Goal: Task Accomplishment & Management: Manage account settings

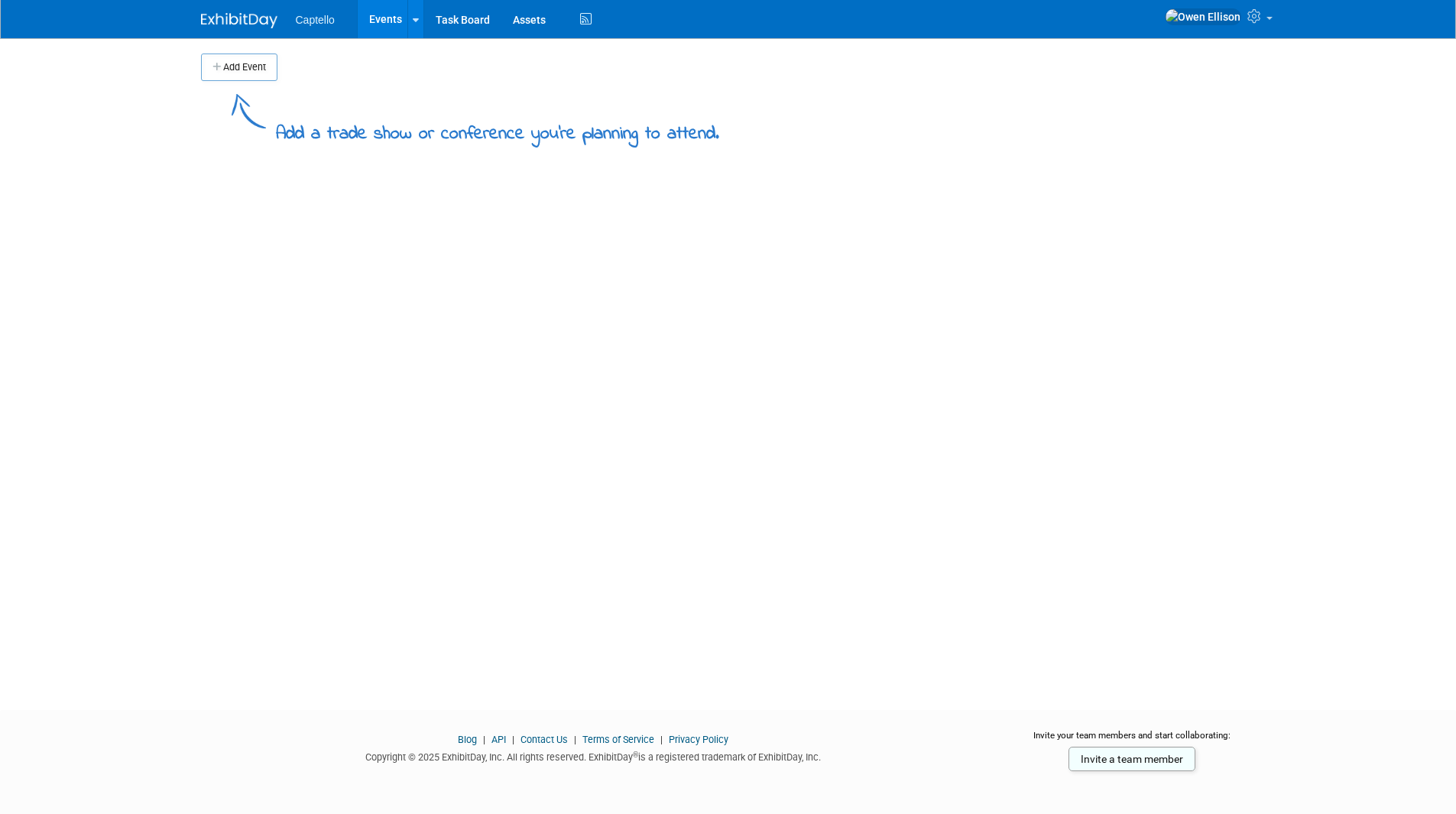
click at [382, 14] on link "Events" at bounding box center [385, 19] width 56 height 38
click at [446, 22] on link "Task Board" at bounding box center [462, 19] width 77 height 38
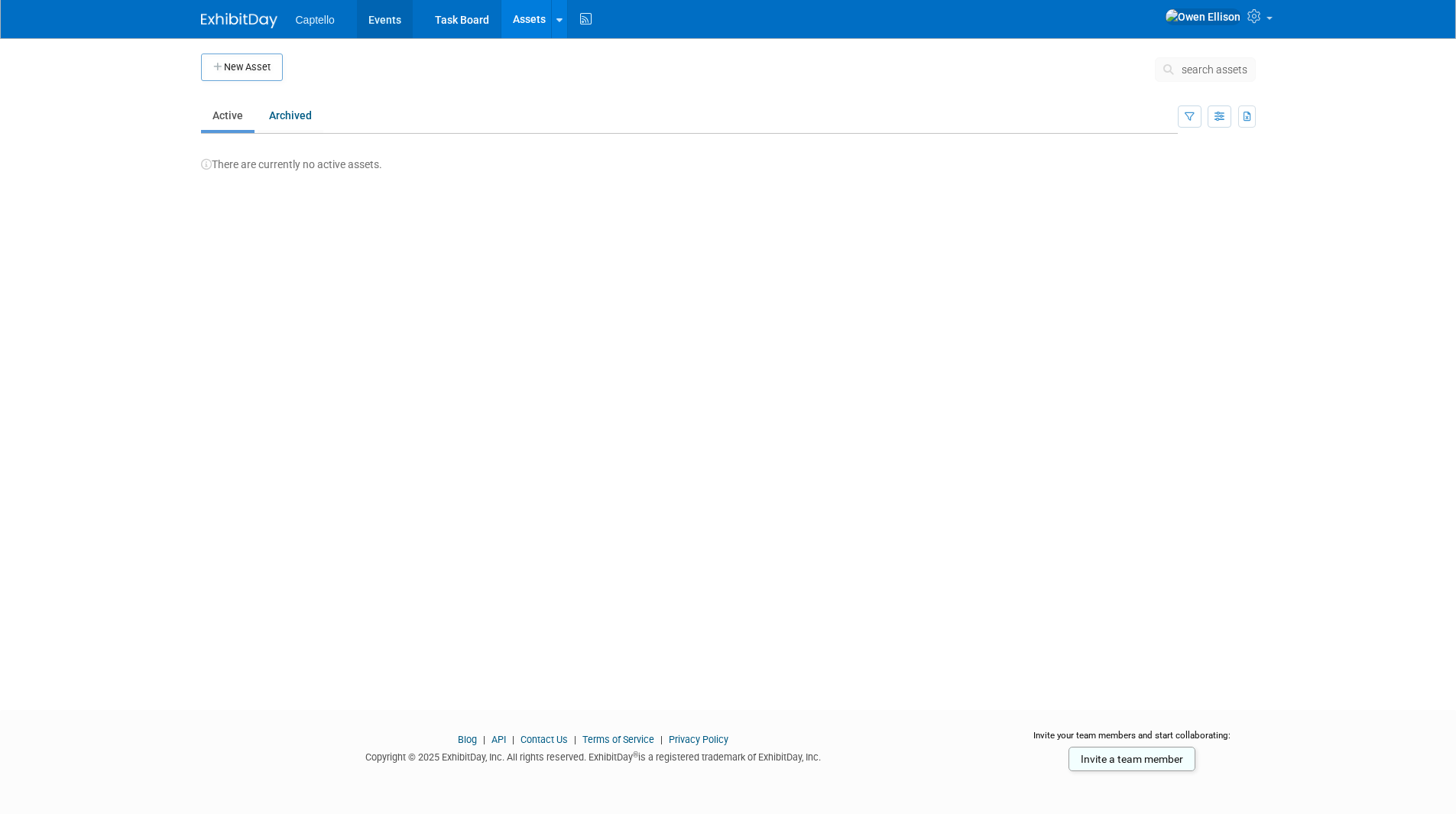
click at [399, 21] on link "Events" at bounding box center [384, 19] width 56 height 38
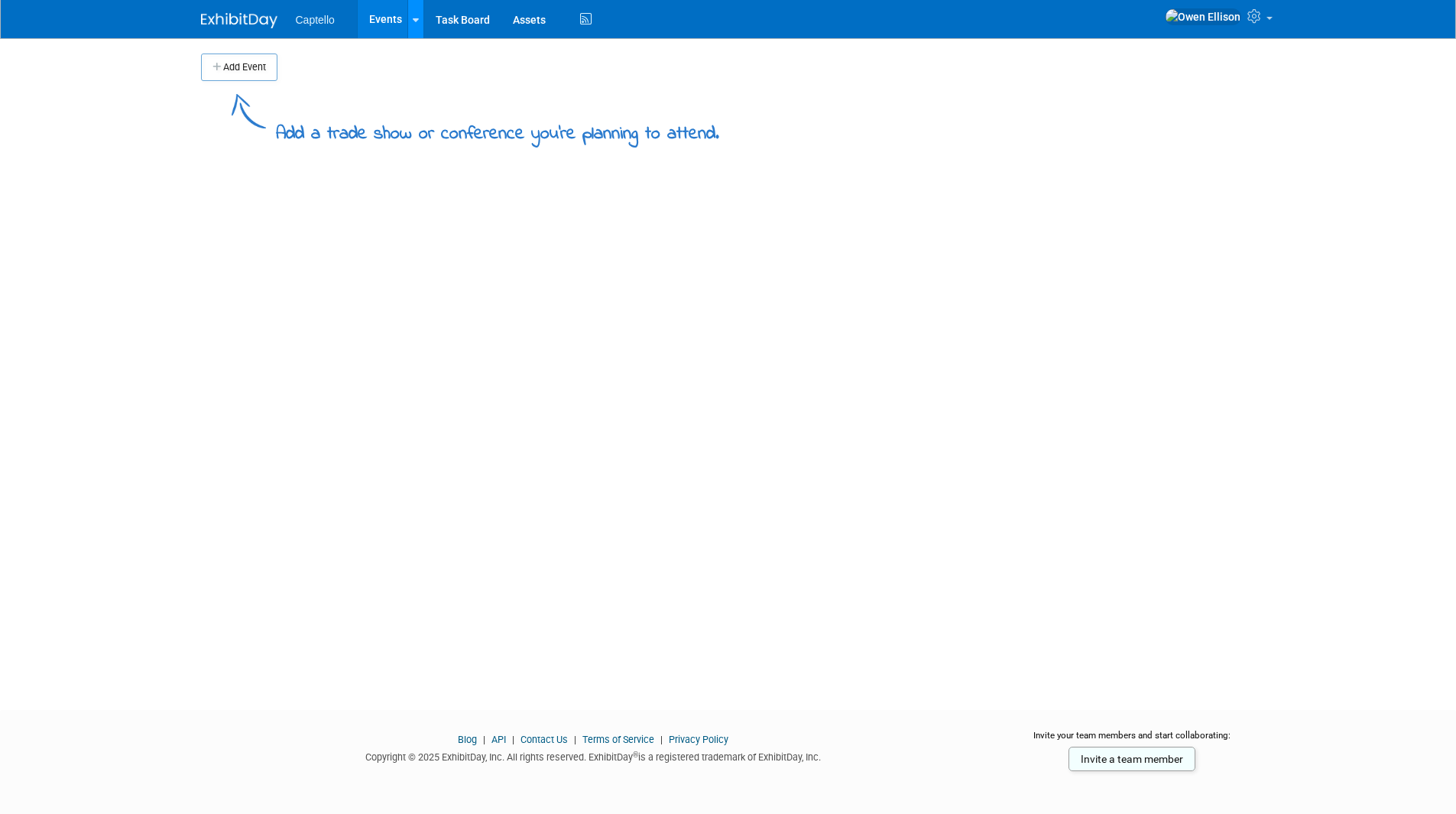
click at [417, 26] on div at bounding box center [415, 19] width 6 height 15
click at [218, 21] on img at bounding box center [239, 20] width 76 height 15
click at [323, 24] on span "Captello" at bounding box center [316, 19] width 39 height 12
click at [323, 19] on span "Captello" at bounding box center [316, 19] width 39 height 12
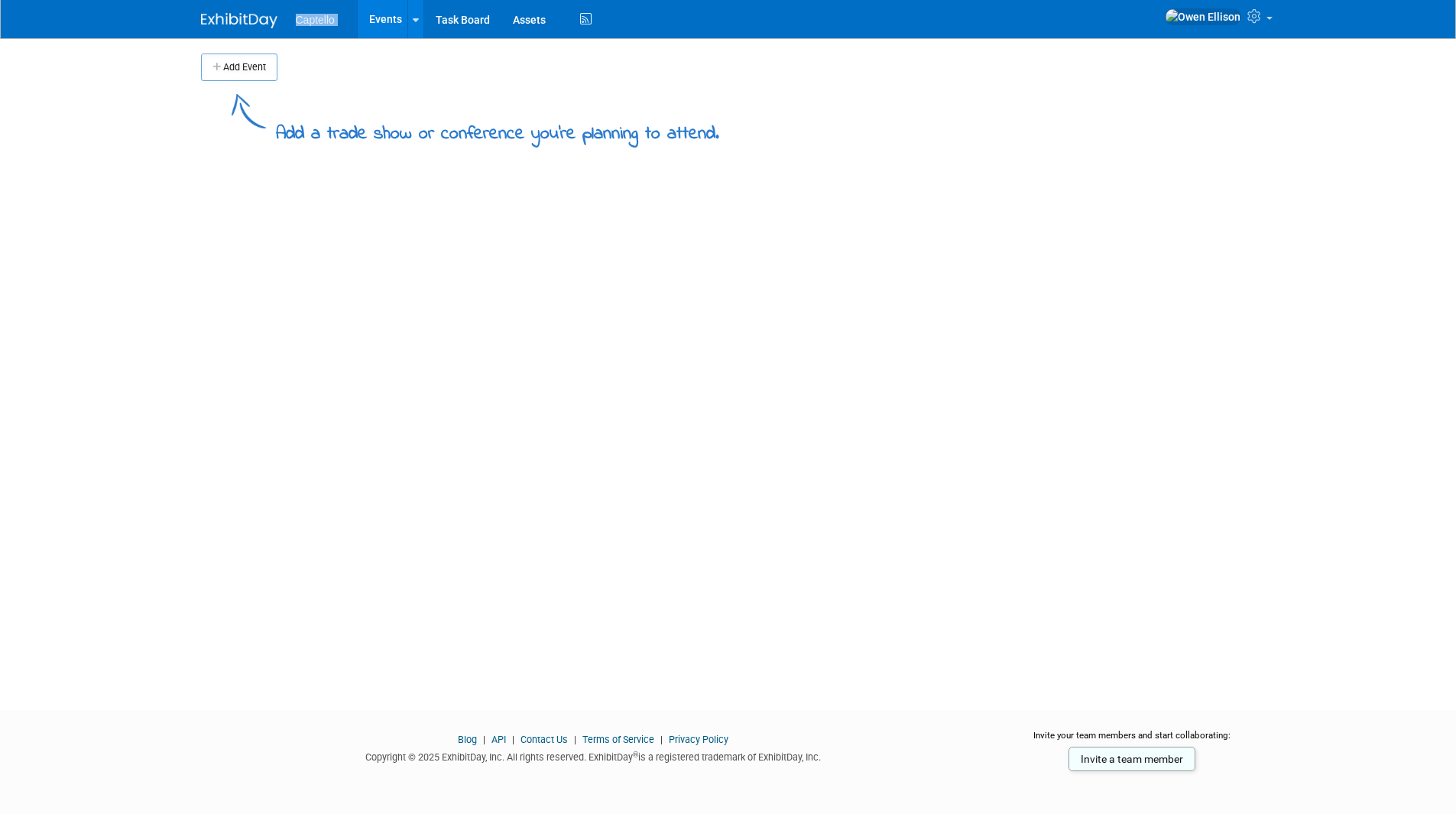
click at [323, 19] on span "Captello" at bounding box center [316, 19] width 39 height 12
click at [304, 70] on td at bounding box center [741, 68] width 927 height 28
click at [327, 28] on ul "Captello Events Add Event Bulk Upload Events Shareable Event Boards Task Board …" at bounding box center [446, 19] width 300 height 38
click at [326, 26] on span "Captello" at bounding box center [316, 19] width 39 height 12
click at [1248, 27] on link at bounding box center [1217, 19] width 123 height 38
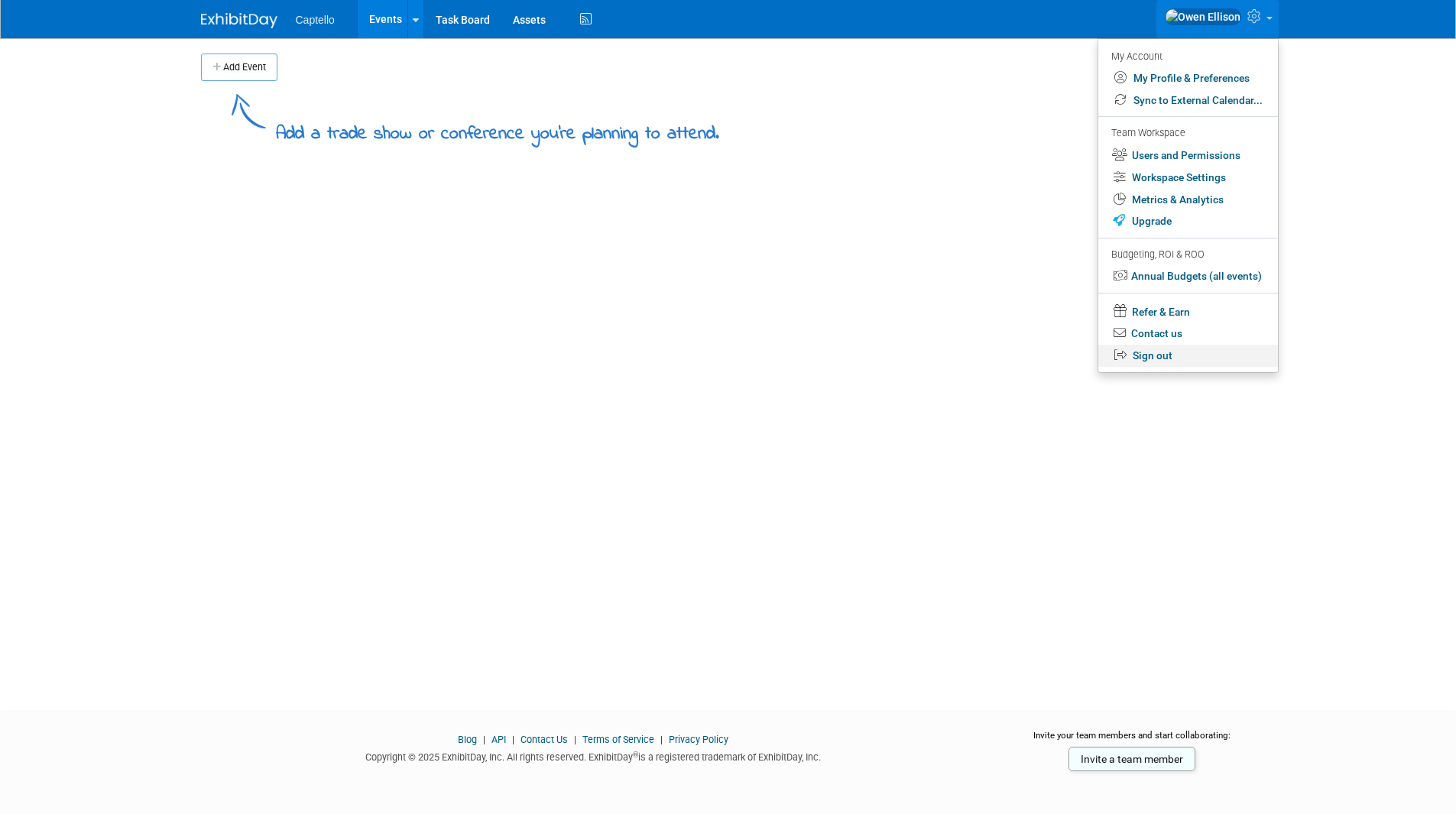
click at [1173, 349] on link "Sign out" at bounding box center [1188, 355] width 179 height 22
